Goal: Communication & Community: Participate in discussion

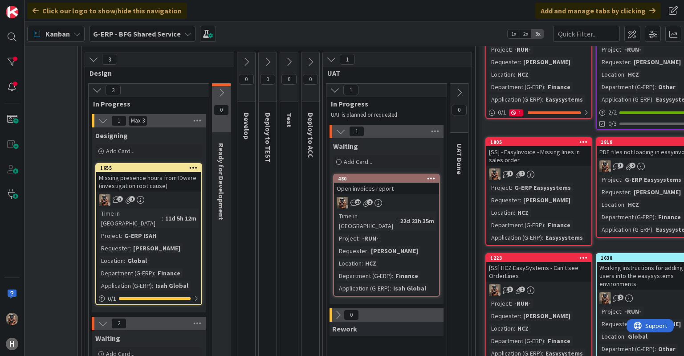
scroll to position [99, 183]
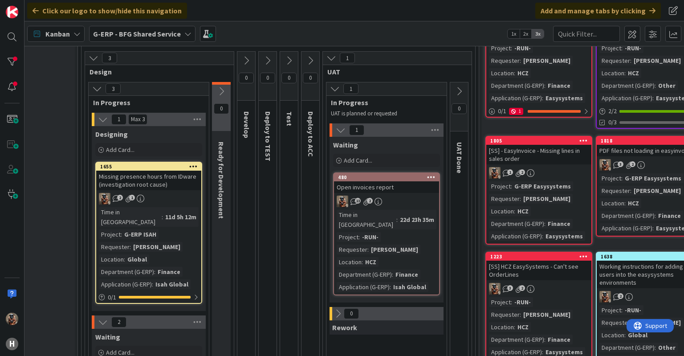
click at [188, 203] on div "2 1" at bounding box center [148, 199] width 105 height 12
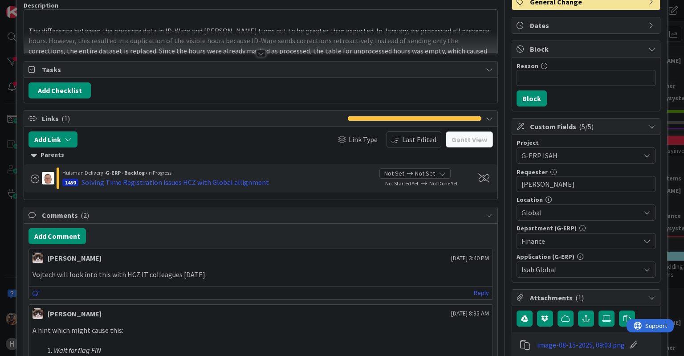
scroll to position [71, 0]
click at [73, 235] on button "Add Comment" at bounding box center [56, 235] width 57 height 16
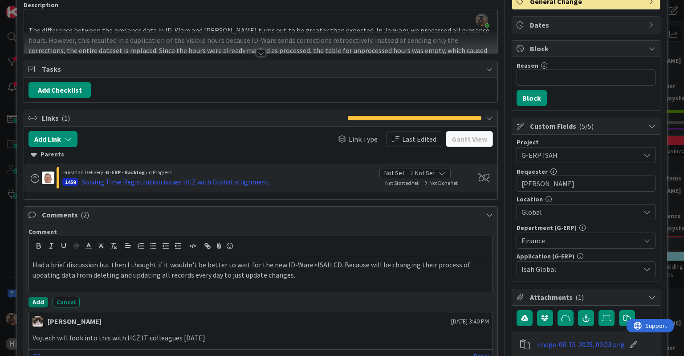
click at [42, 302] on button "Add" at bounding box center [38, 301] width 20 height 11
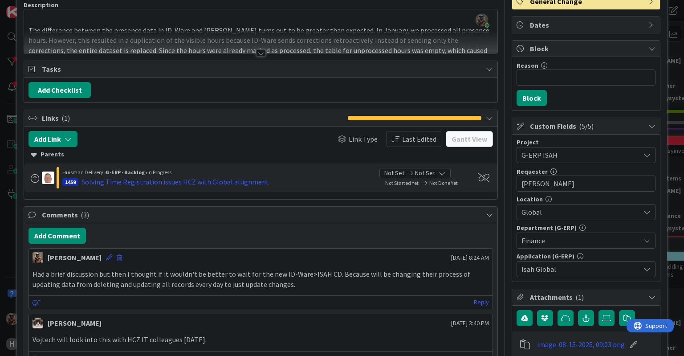
click at [96, 259] on div "[PERSON_NAME] [DATE] 8:24 AM" at bounding box center [260, 255] width 463 height 14
click at [106, 254] on icon at bounding box center [109, 257] width 6 height 6
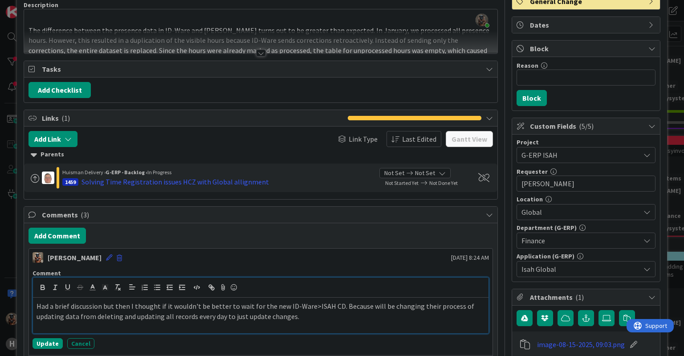
click at [363, 306] on p "Had a brief discussion but then I thought if it wouldn't be better to wait for …" at bounding box center [261, 311] width 448 height 20
click at [41, 339] on button "Update" at bounding box center [47, 343] width 30 height 11
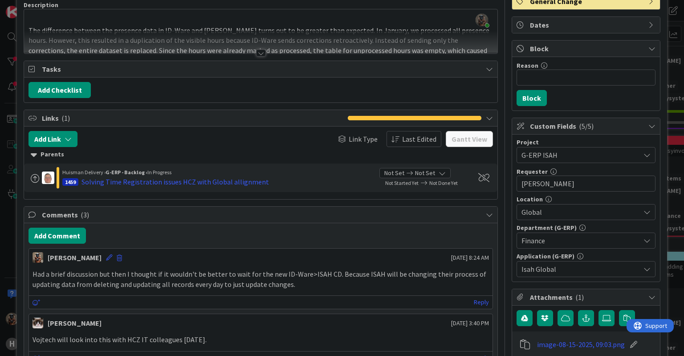
click at [12, 270] on div "ID 1655 G-ERP - BFG Shared Service Designing Title 61 / 128 Missing presence ho…" at bounding box center [342, 178] width 684 height 356
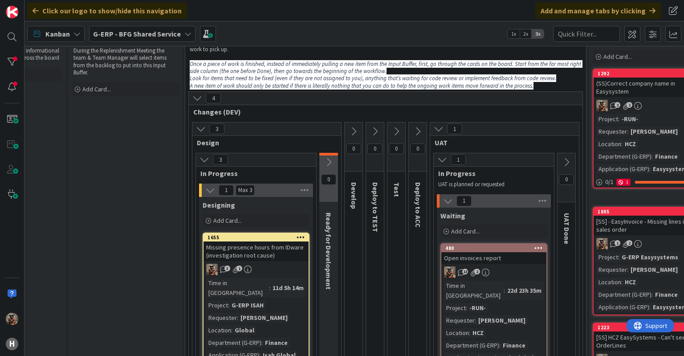
scroll to position [0, 76]
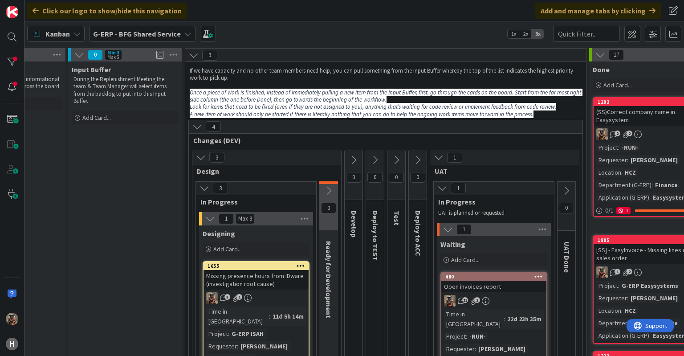
click at [506, 284] on div "Open invoices report" at bounding box center [493, 286] width 105 height 12
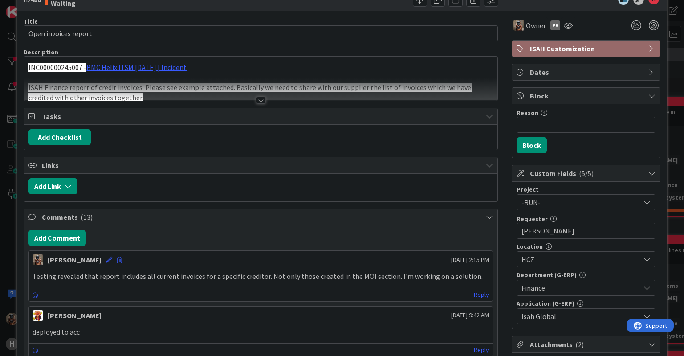
scroll to position [24, 0]
click at [0, 196] on div "ID 480 G-ERP - BFG Shared Service Waiting Title 20 / 128 Open invoices report D…" at bounding box center [342, 178] width 684 height 356
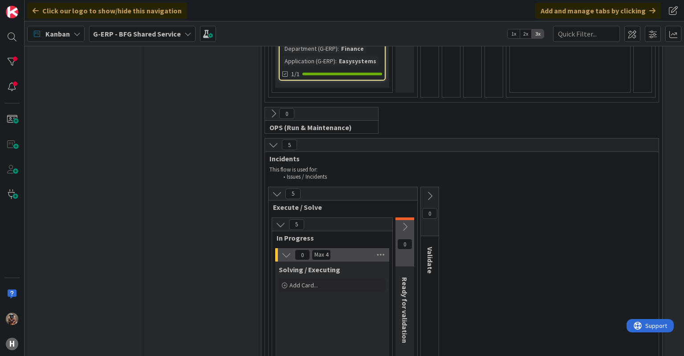
scroll to position [717, 0]
click at [425, 186] on div "0" at bounding box center [430, 210] width 18 height 49
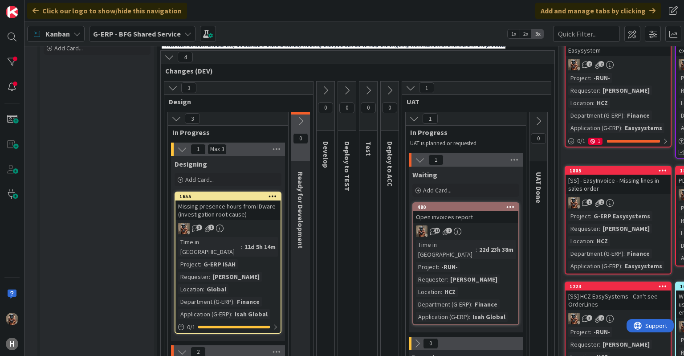
scroll to position [61, 100]
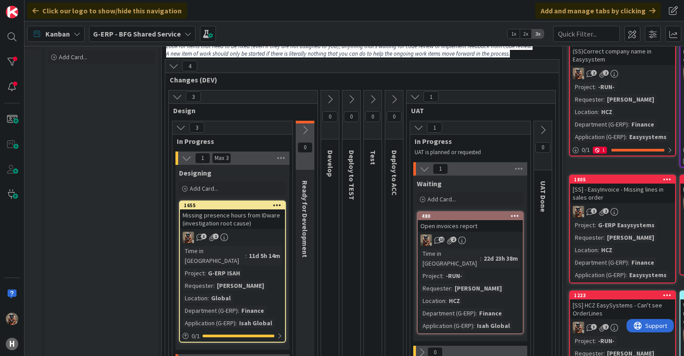
click at [468, 240] on div "13 2" at bounding box center [470, 240] width 105 height 12
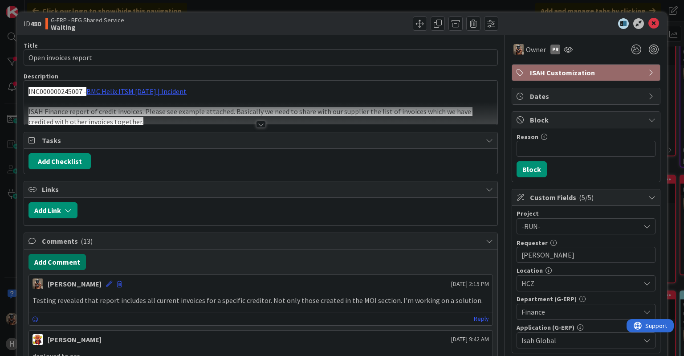
click at [64, 264] on button "Add Comment" at bounding box center [56, 262] width 57 height 16
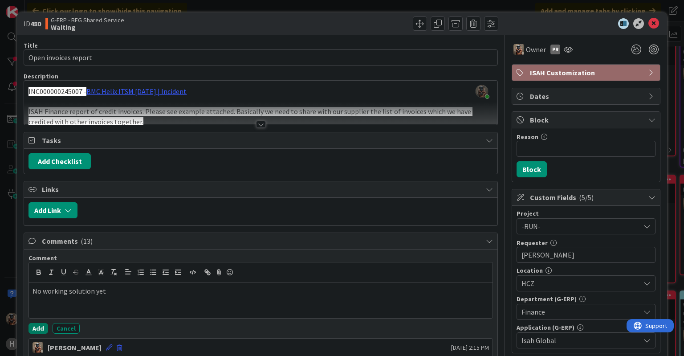
click at [41, 323] on button "Add" at bounding box center [38, 328] width 20 height 11
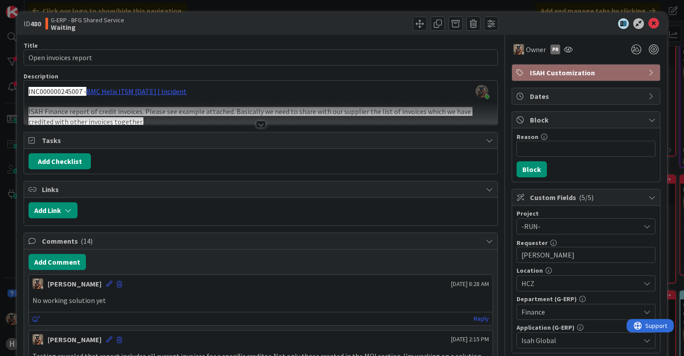
click at [6, 271] on div "ID 480 G-ERP - BFG Shared Service Waiting Title 20 / 128 Open invoices report D…" at bounding box center [342, 178] width 684 height 356
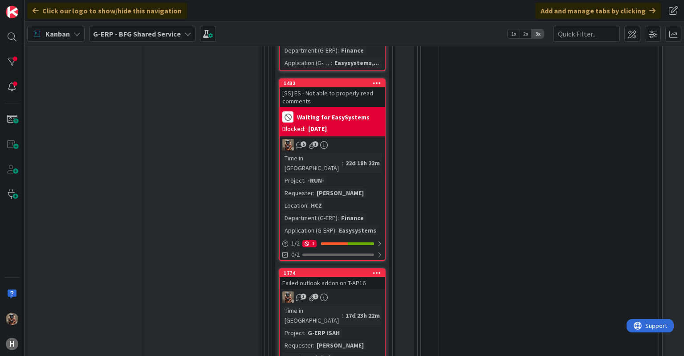
scroll to position [1618, 0]
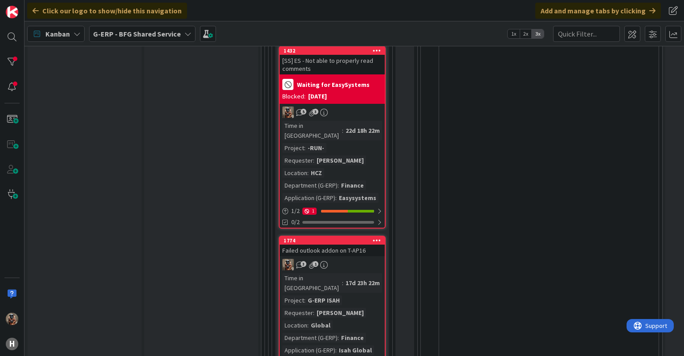
click at [333, 259] on div "3 1" at bounding box center [332, 265] width 105 height 12
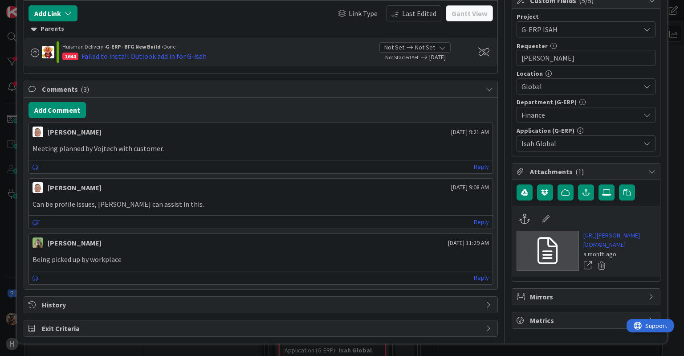
scroll to position [207, 0]
click at [600, 244] on link "[URL][PERSON_NAME][DOMAIN_NAME]" at bounding box center [619, 240] width 72 height 19
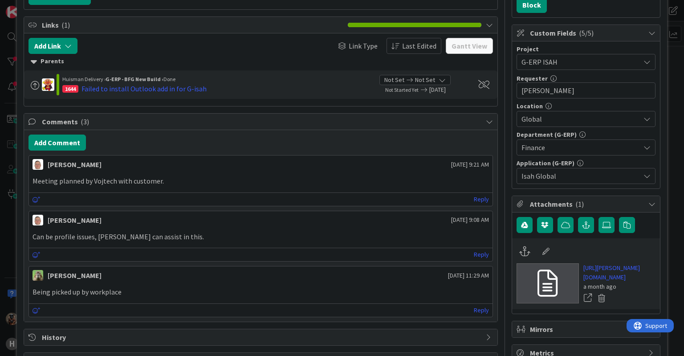
scroll to position [164, 0]
click at [74, 145] on button "Add Comment" at bounding box center [56, 143] width 57 height 16
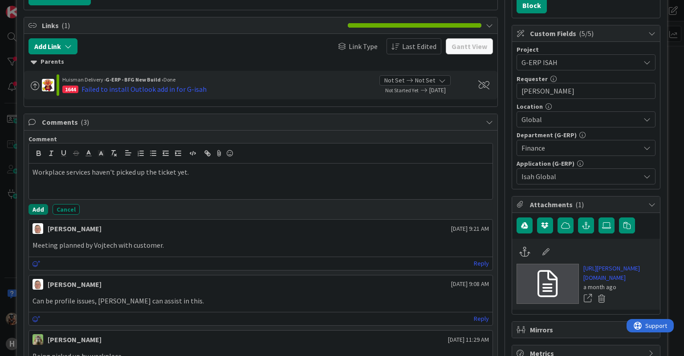
click at [37, 206] on button "Add" at bounding box center [38, 209] width 20 height 11
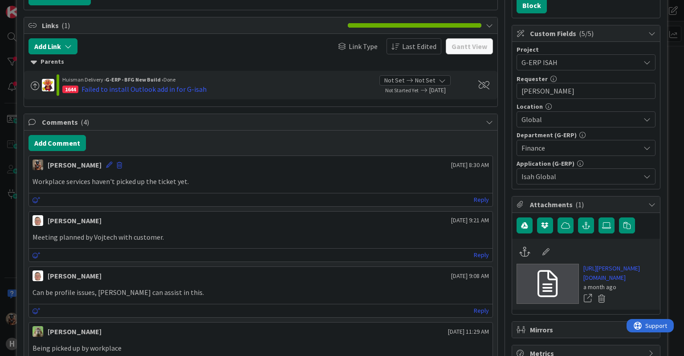
click at [8, 247] on div "ID 1774 G-ERP - BFG Shared Service Waiting Title 30 / 128 Failed outlook addon …" at bounding box center [342, 178] width 684 height 356
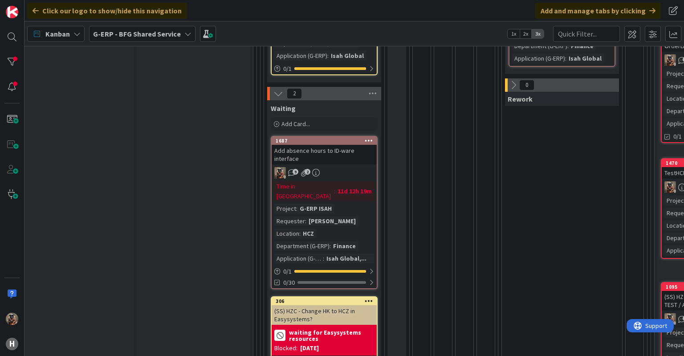
scroll to position [327, 8]
